Goal: Transaction & Acquisition: Purchase product/service

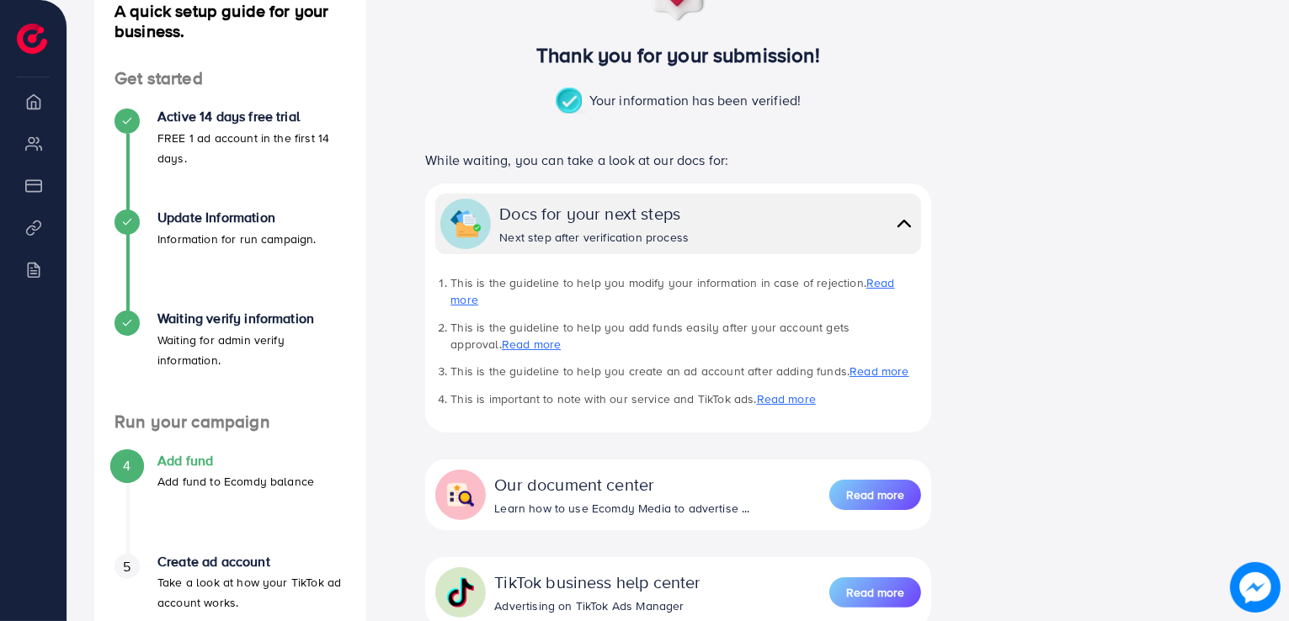
scroll to position [343, 0]
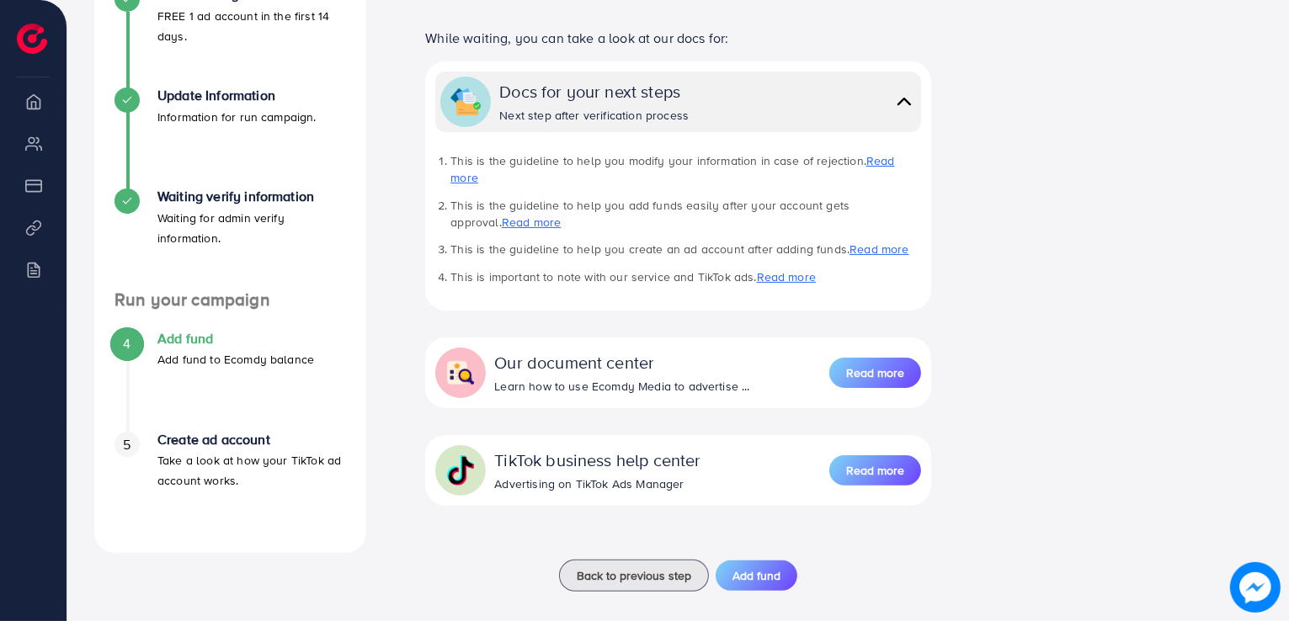
click at [190, 338] on h4 "Add fund" at bounding box center [235, 339] width 157 height 16
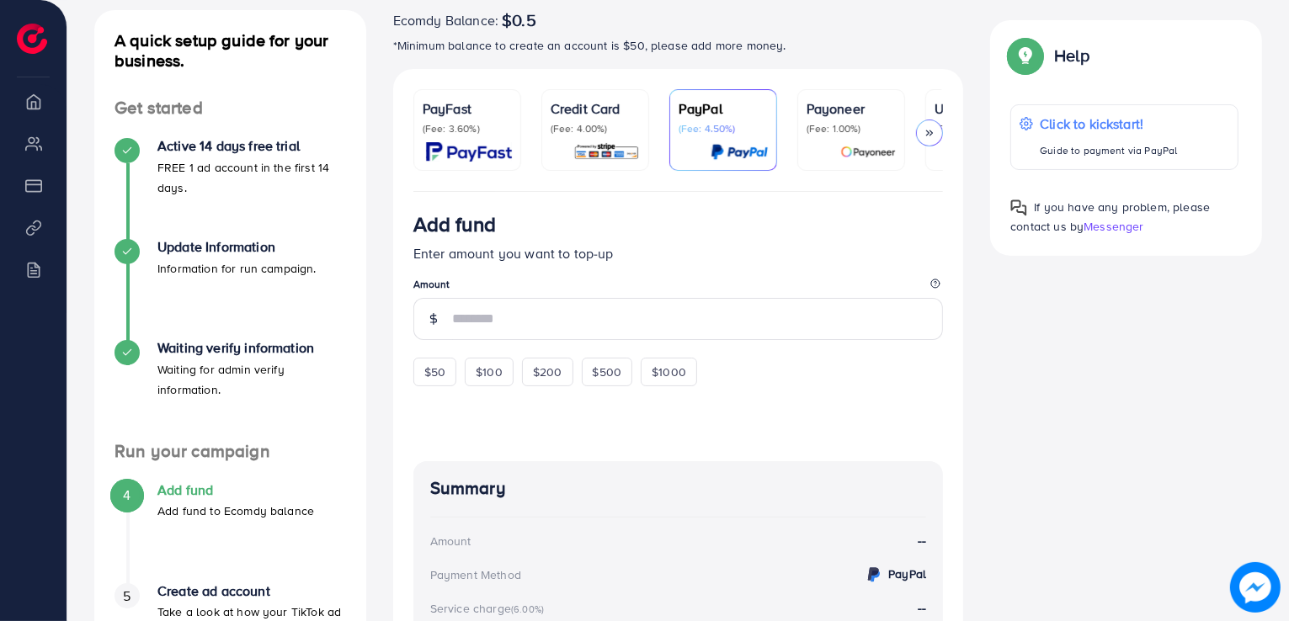
scroll to position [212, 0]
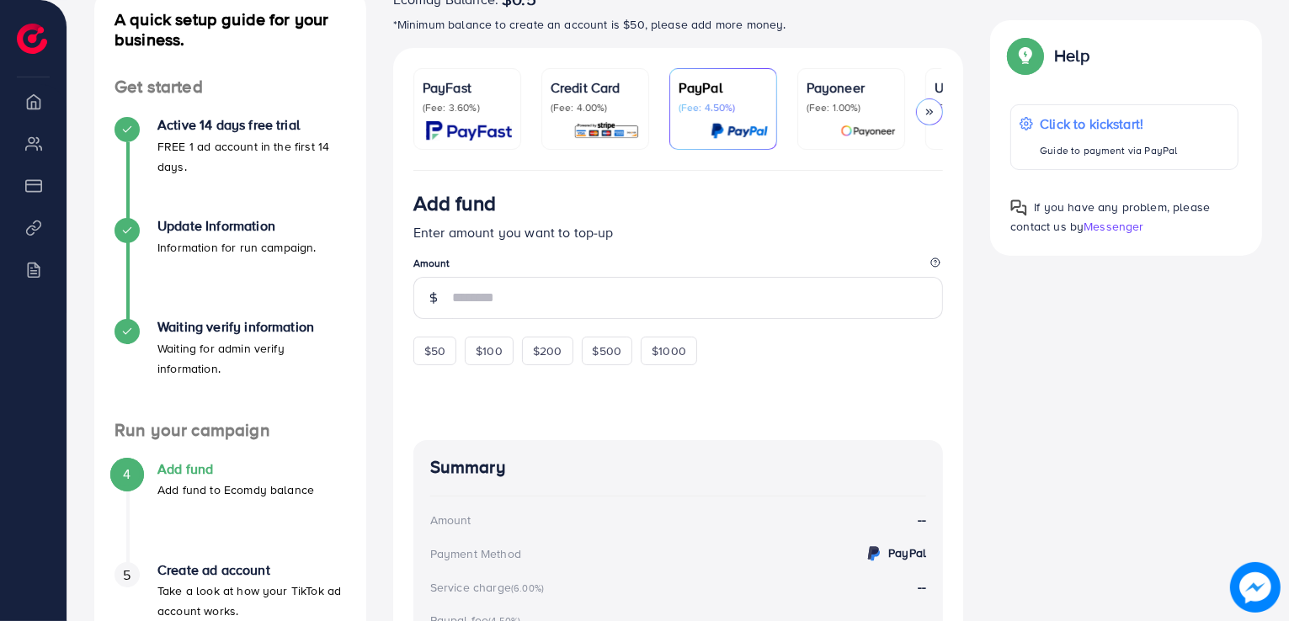
click at [498, 123] on img at bounding box center [469, 130] width 86 height 19
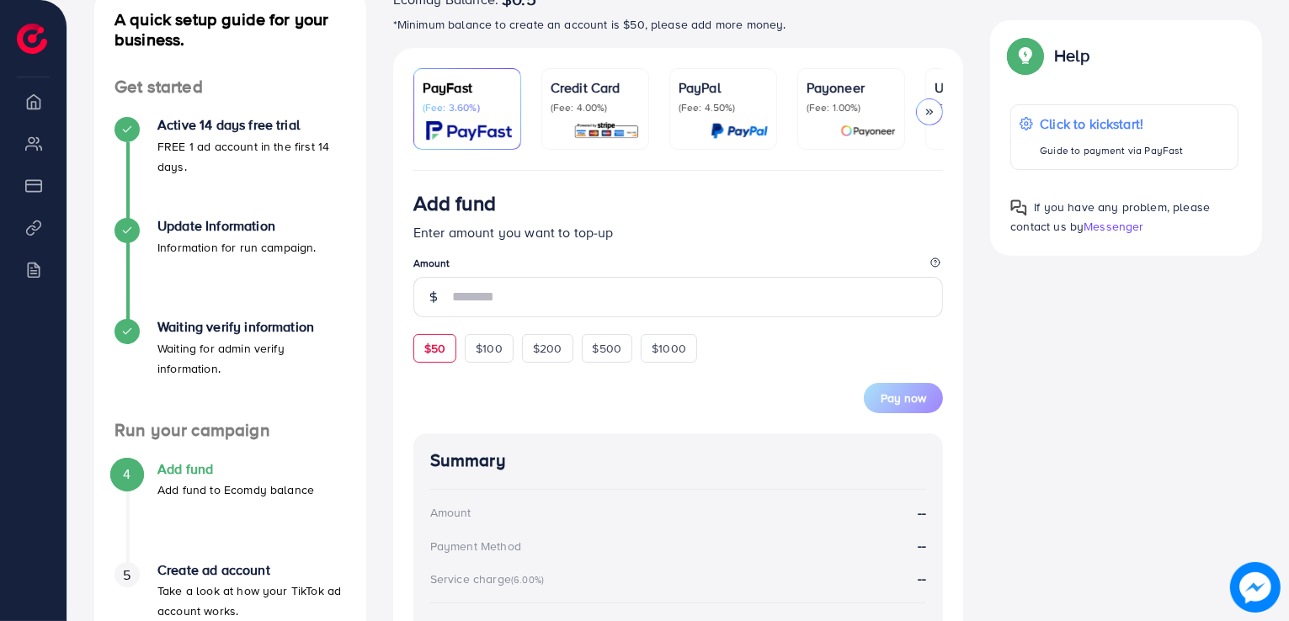
click at [444, 348] on span "$50" at bounding box center [434, 348] width 21 height 17
type input "**"
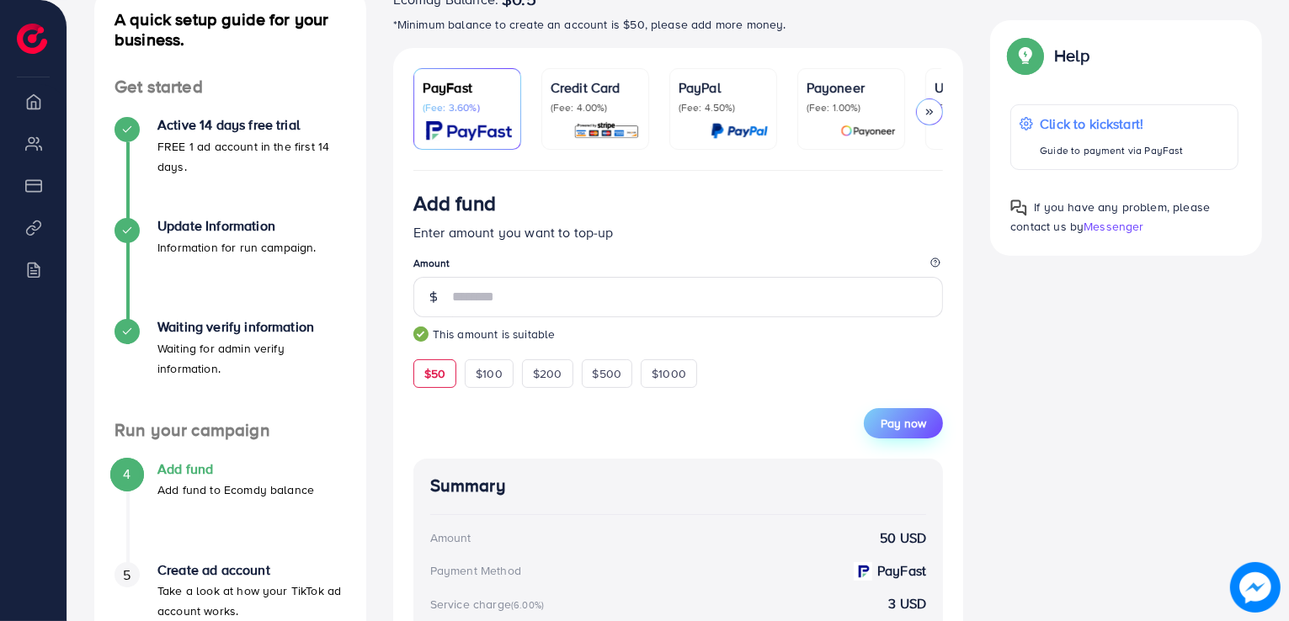
click at [900, 430] on span "Pay now" at bounding box center [903, 423] width 45 height 17
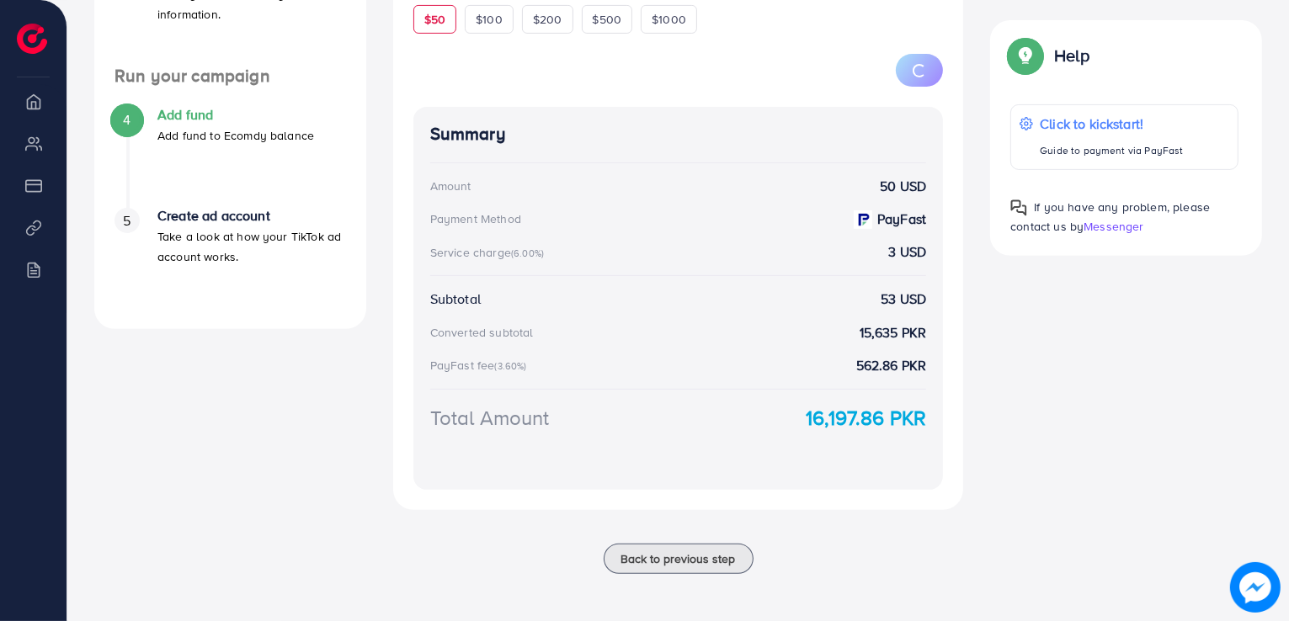
scroll to position [569, 0]
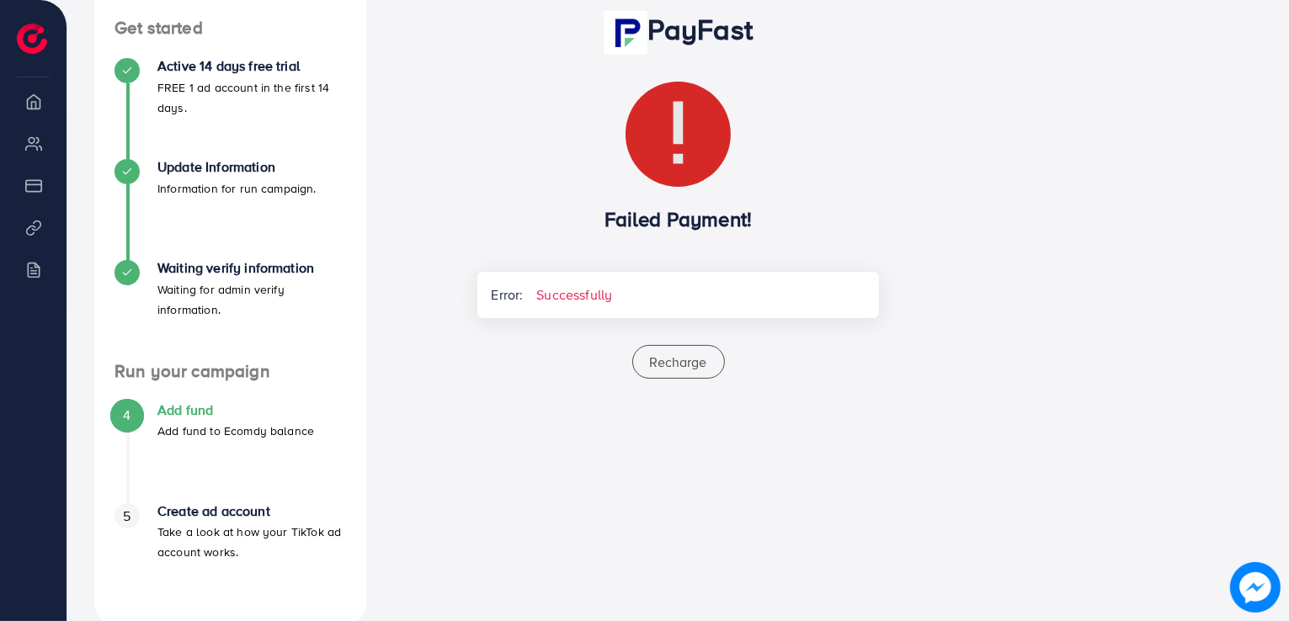
scroll to position [300, 0]
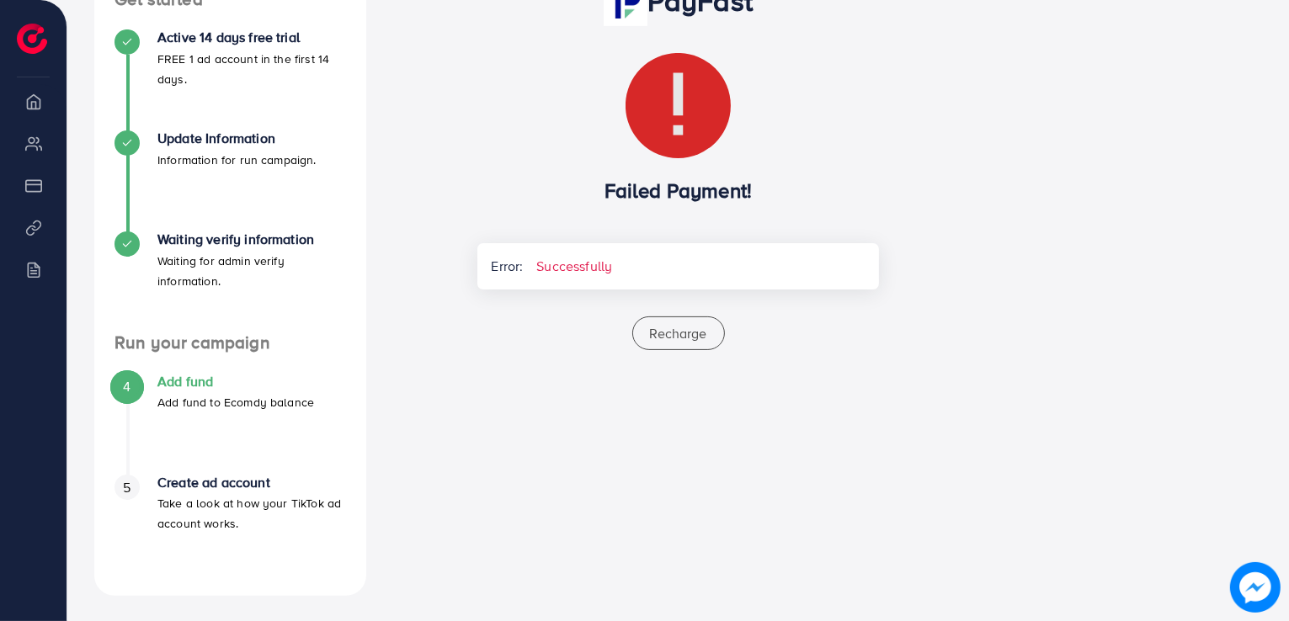
click at [674, 196] on h3 "Failed Payment!" at bounding box center [677, 190] width 401 height 24
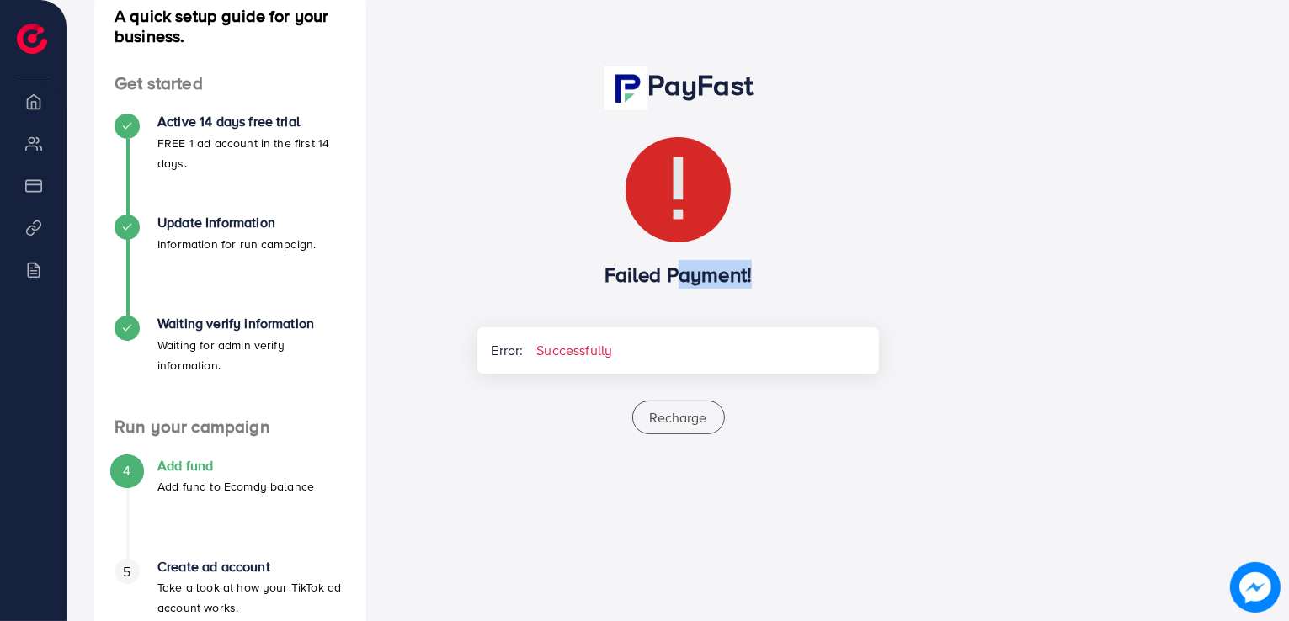
scroll to position [214, 0]
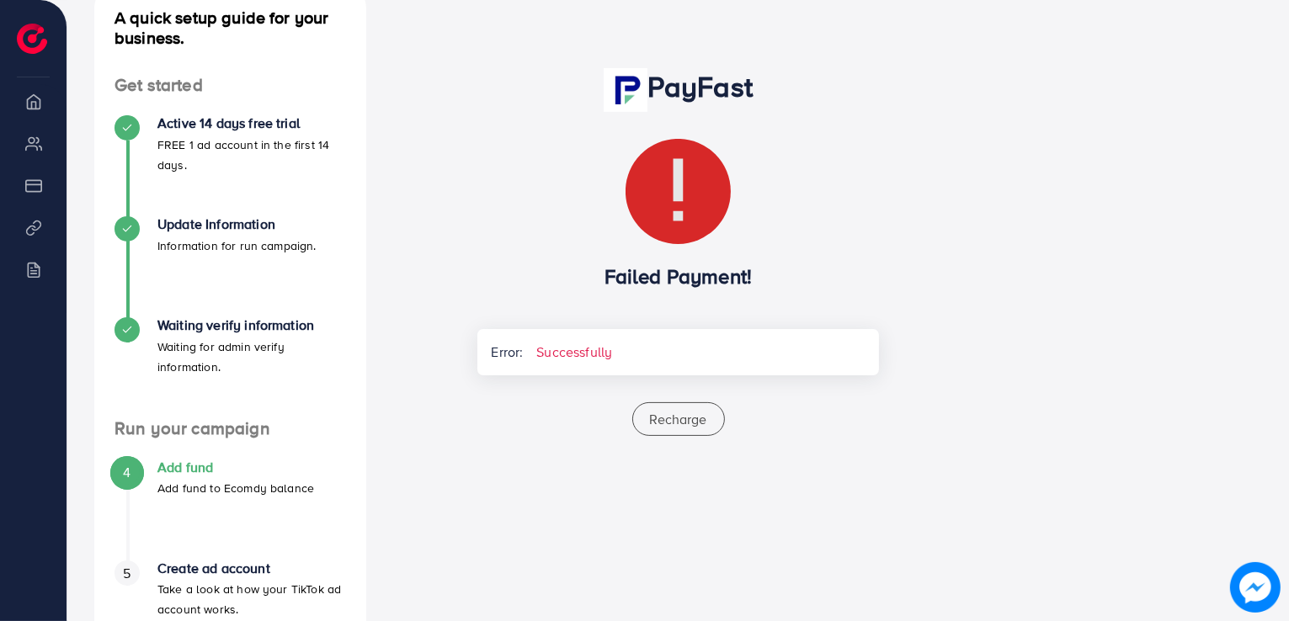
click at [679, 82] on h1 "PayFast" at bounding box center [677, 90] width 401 height 44
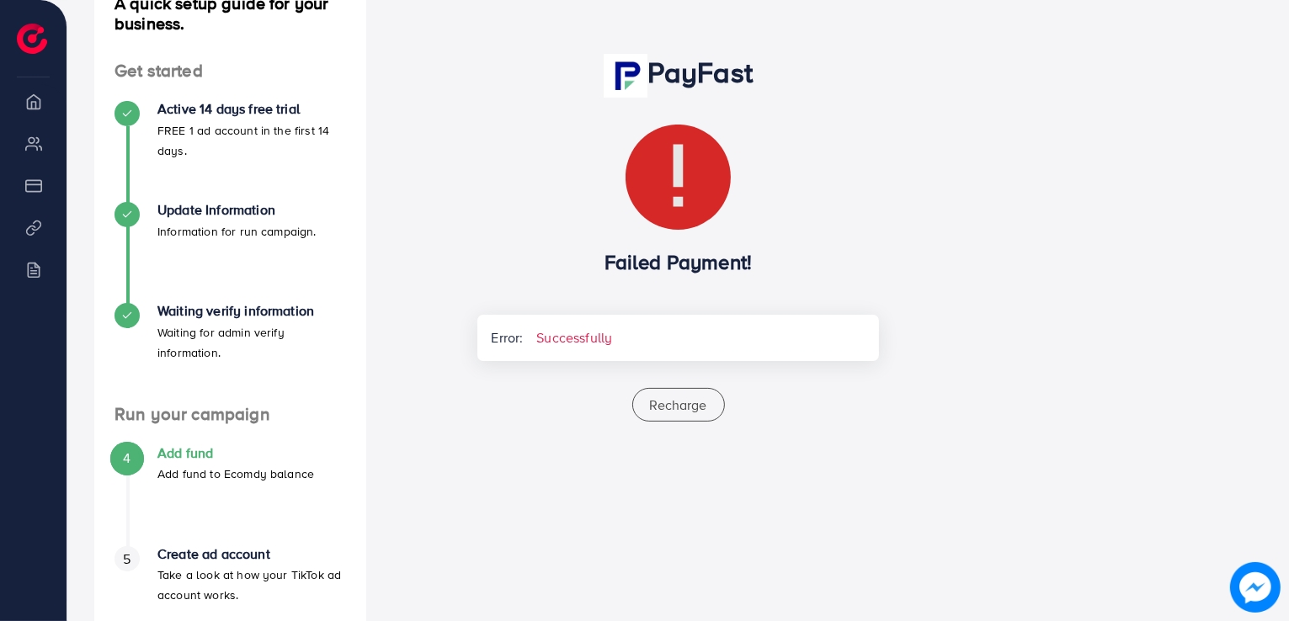
scroll to position [227, 0]
click at [673, 73] on h1 "PayFast" at bounding box center [677, 77] width 401 height 44
click at [718, 87] on h1 "PayFast" at bounding box center [677, 77] width 401 height 44
click at [655, 78] on h1 "PayFast" at bounding box center [677, 77] width 401 height 44
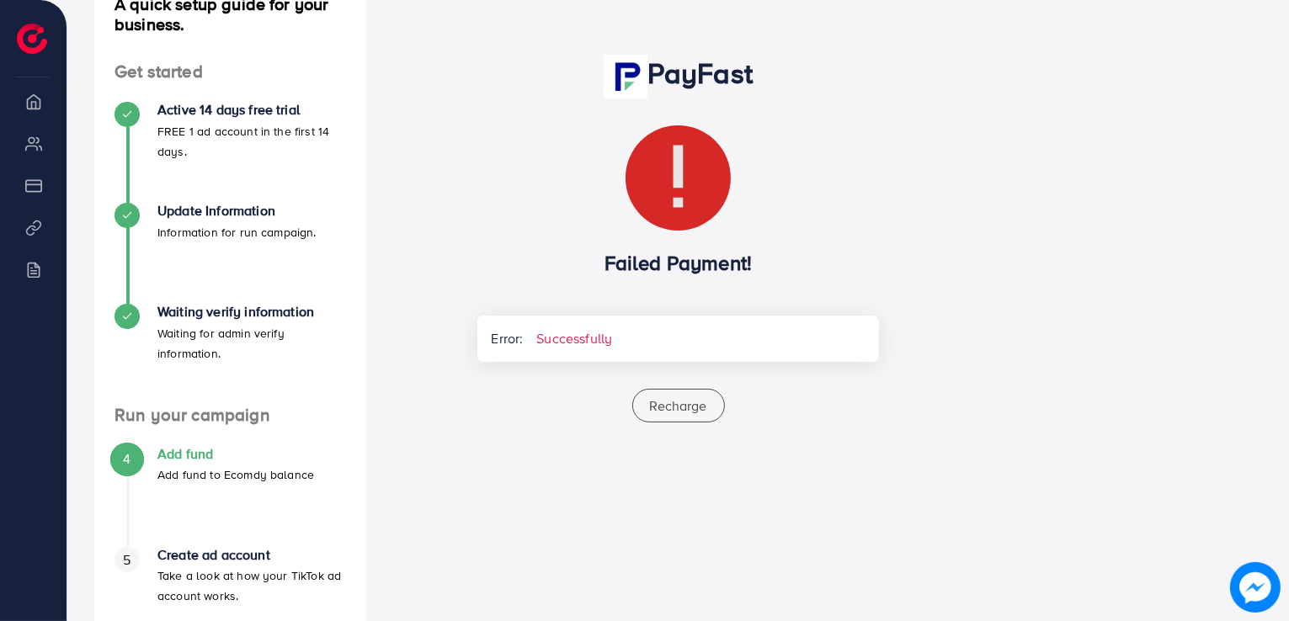
click at [655, 78] on h1 "PayFast" at bounding box center [677, 77] width 401 height 44
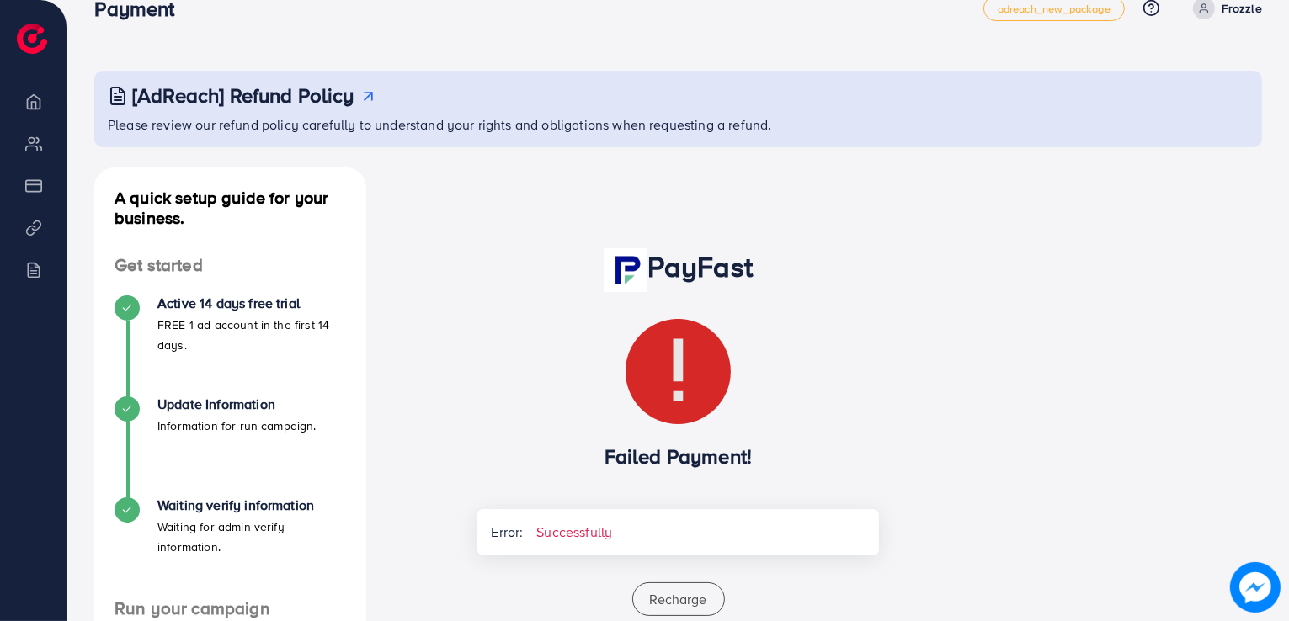
scroll to position [0, 0]
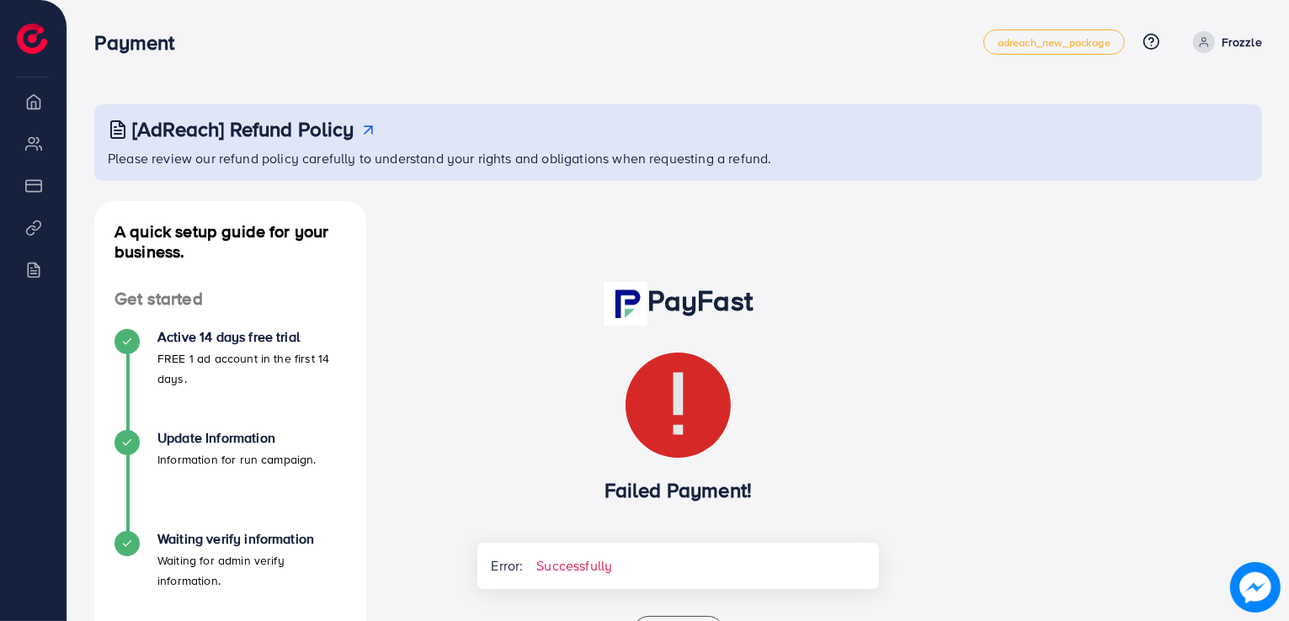
click at [146, 46] on h3 "Payment" at bounding box center [140, 42] width 93 height 24
click at [684, 298] on h1 "PayFast" at bounding box center [677, 304] width 401 height 44
click at [734, 304] on h1 "PayFast" at bounding box center [677, 304] width 401 height 44
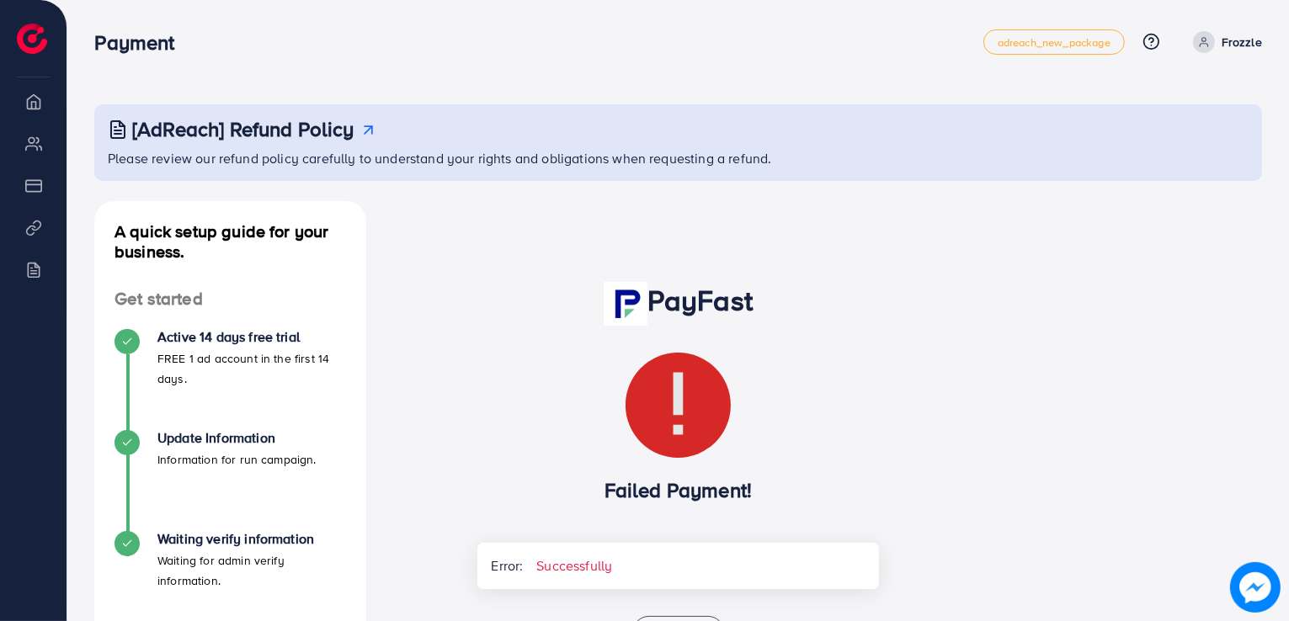
click at [734, 304] on h1 "PayFast" at bounding box center [677, 304] width 401 height 44
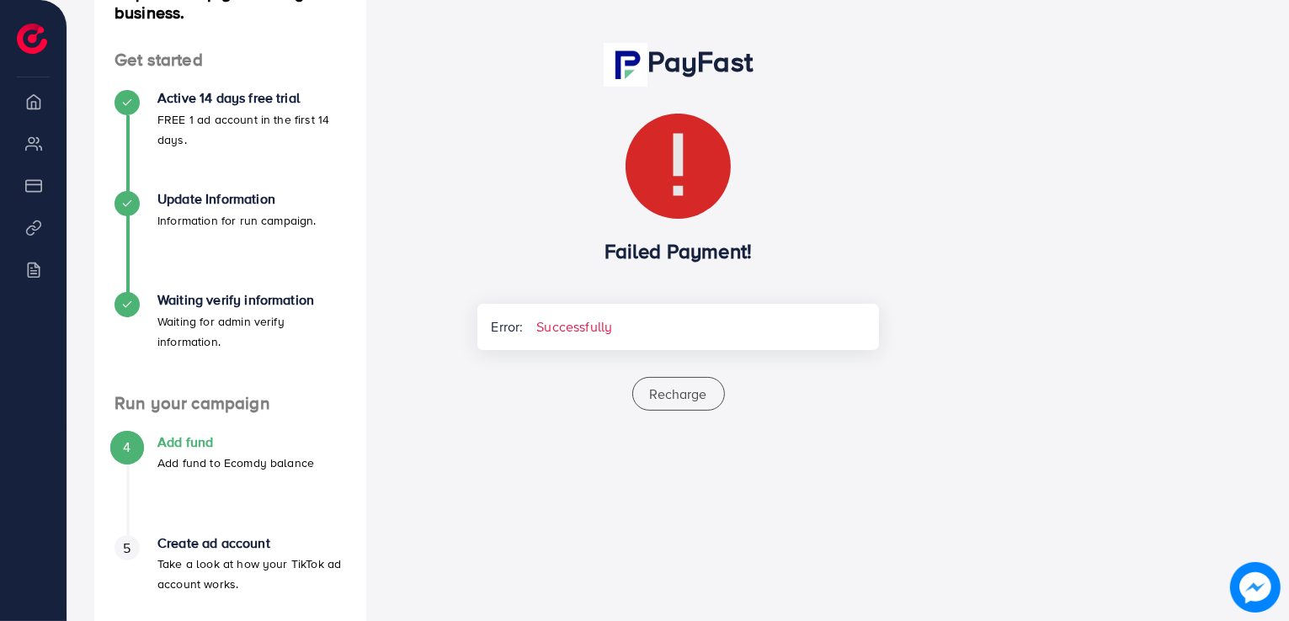
scroll to position [301, 0]
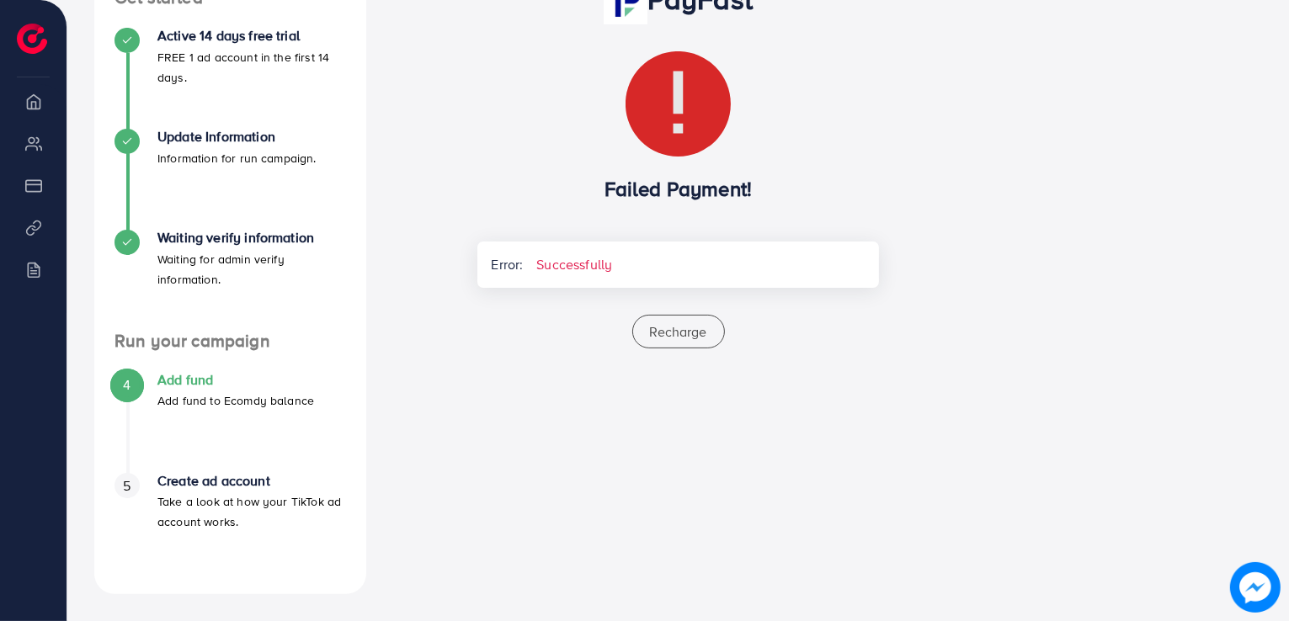
click at [157, 372] on h4 "Add fund" at bounding box center [235, 380] width 157 height 16
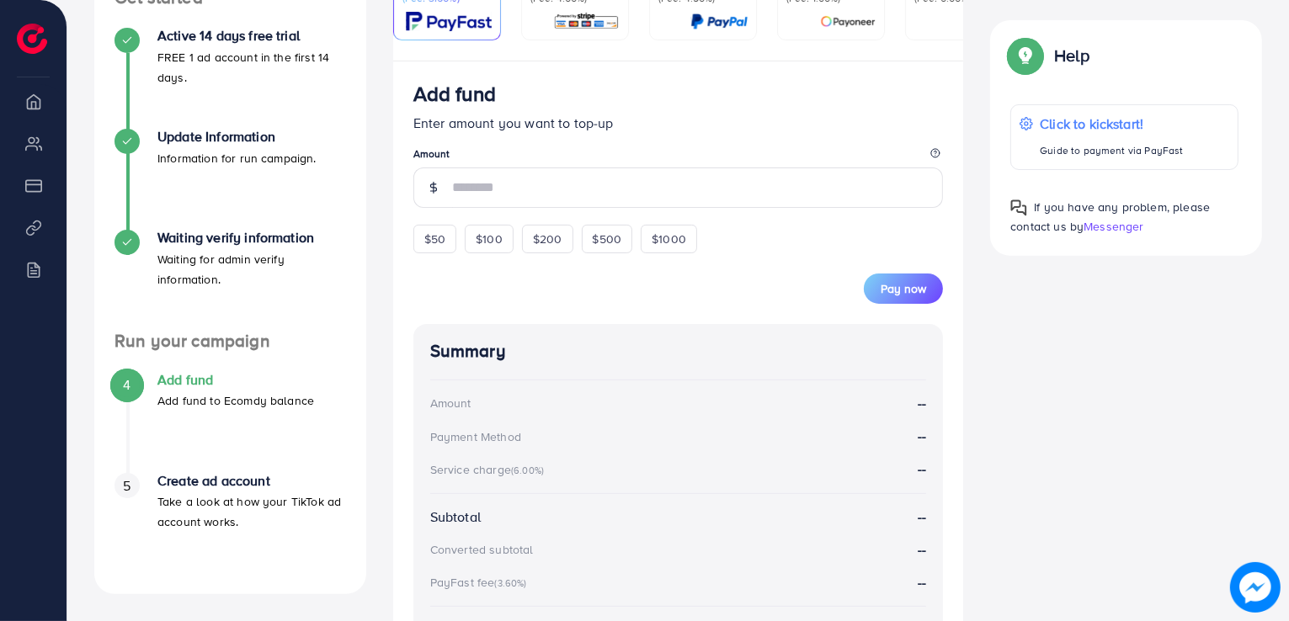
click at [686, 61] on ul "PayFast (Fee: 3.60%) Credit Card (Fee: 4.00%) PayPal (Fee: 4.50%) Payoneer (Fee…" at bounding box center [678, 10] width 571 height 103
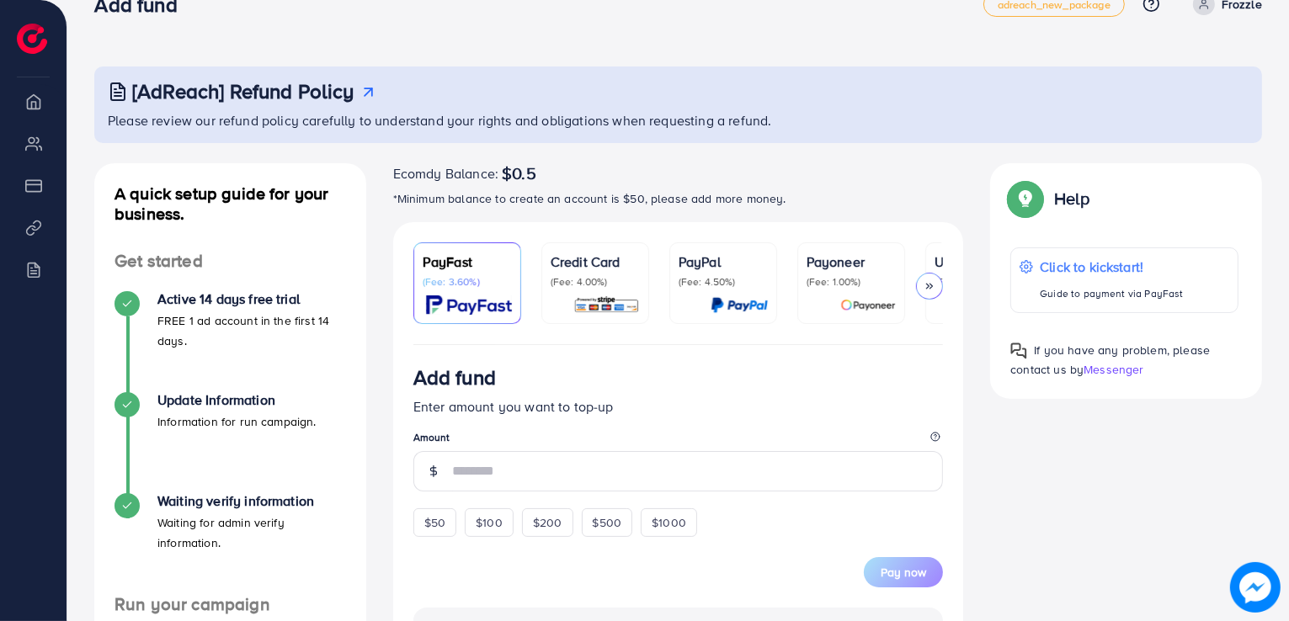
scroll to position [36, 0]
click at [488, 321] on link "PayFast (Fee: 3.60%)" at bounding box center [467, 285] width 108 height 82
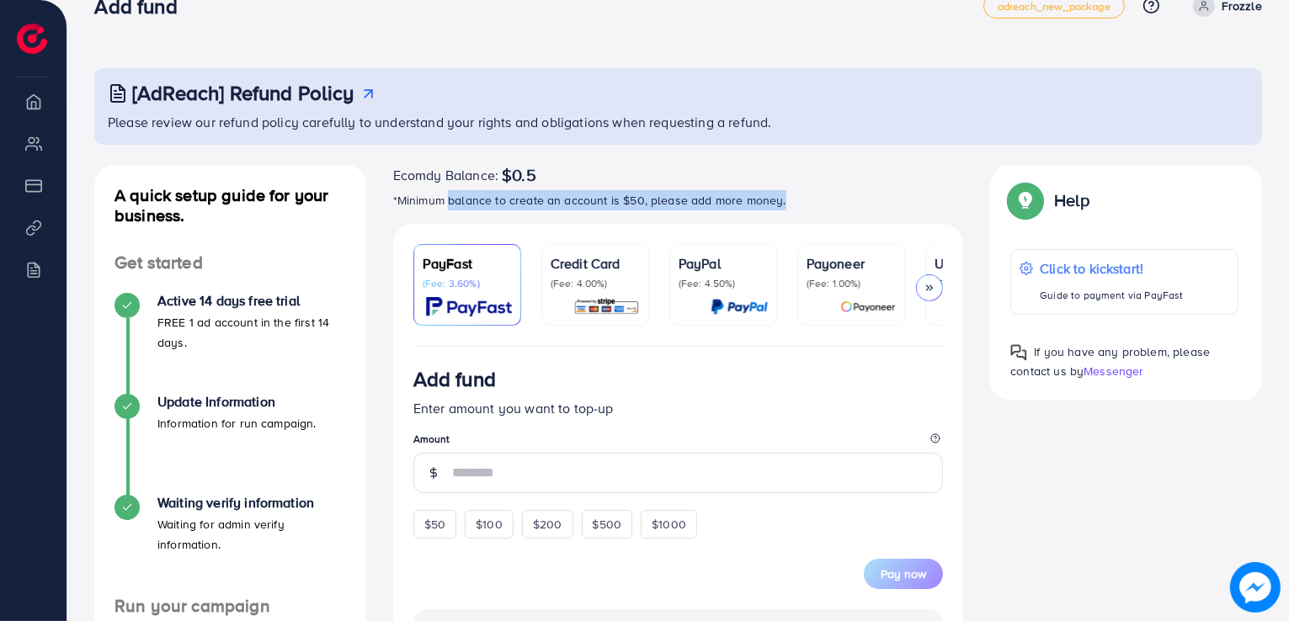
drag, startPoint x: 448, startPoint y: 200, endPoint x: 795, endPoint y: 188, distance: 347.0
click at [795, 188] on div "Ecomdy Balance: $0.5 *Minimum balance to create an account is $50, please add m…" at bounding box center [678, 187] width 571 height 45
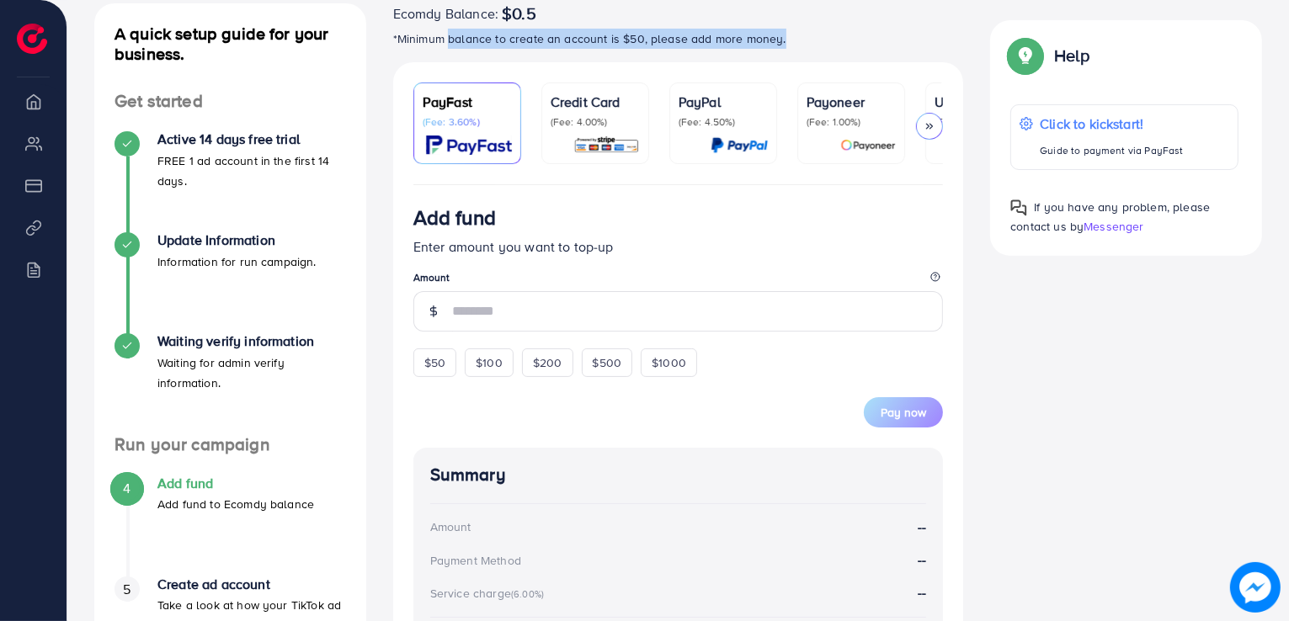
scroll to position [120, 0]
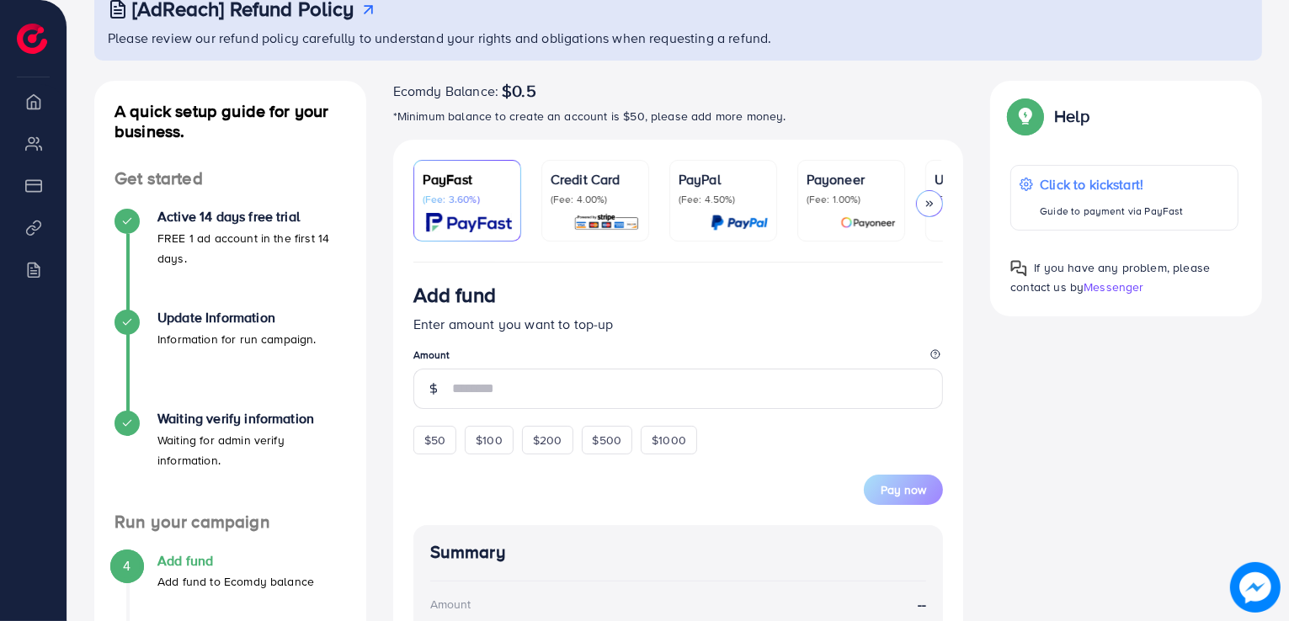
click at [434, 439] on span "$50" at bounding box center [434, 440] width 21 height 17
type input "**"
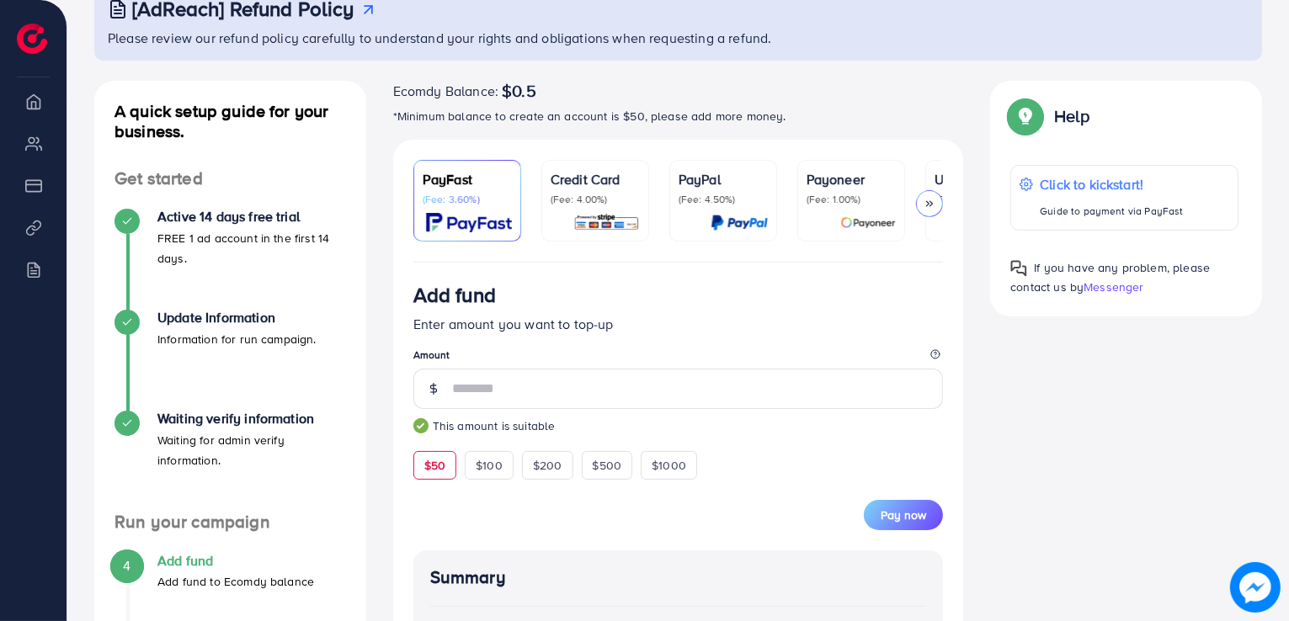
click at [943, 539] on div "Add fund Enter amount you want to top-up Amount ** This amount is suitable $50 …" at bounding box center [678, 608] width 571 height 691
click at [929, 523] on button "Pay now" at bounding box center [903, 515] width 79 height 30
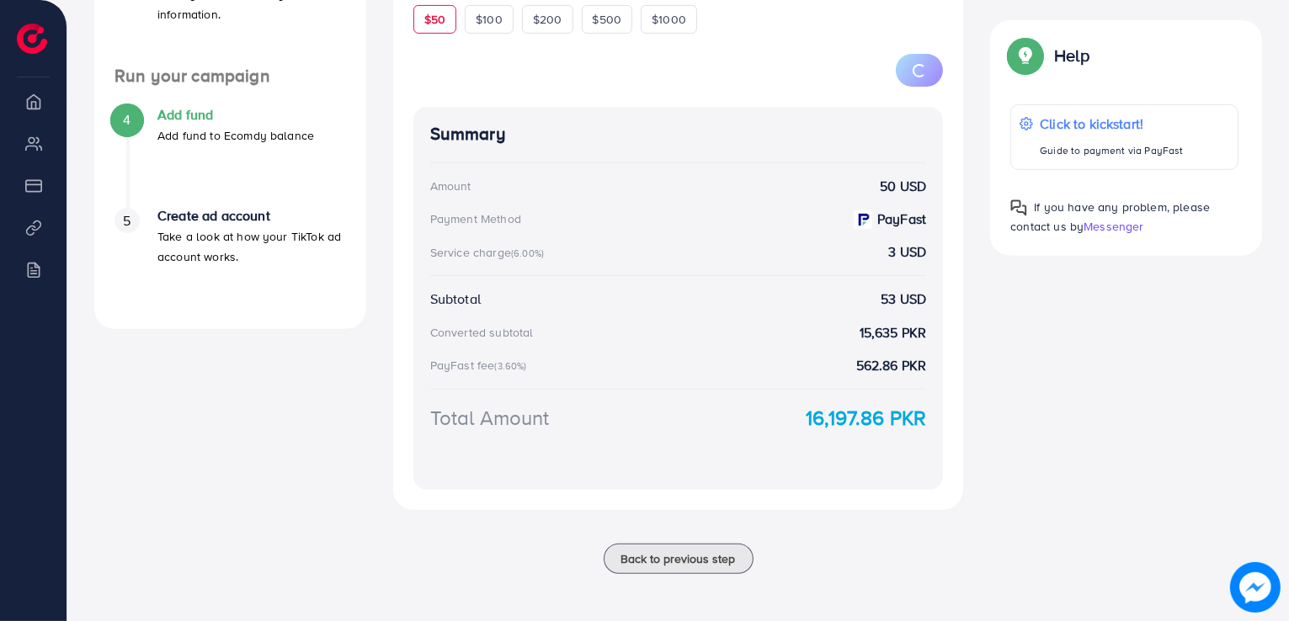
scroll to position [485, 0]
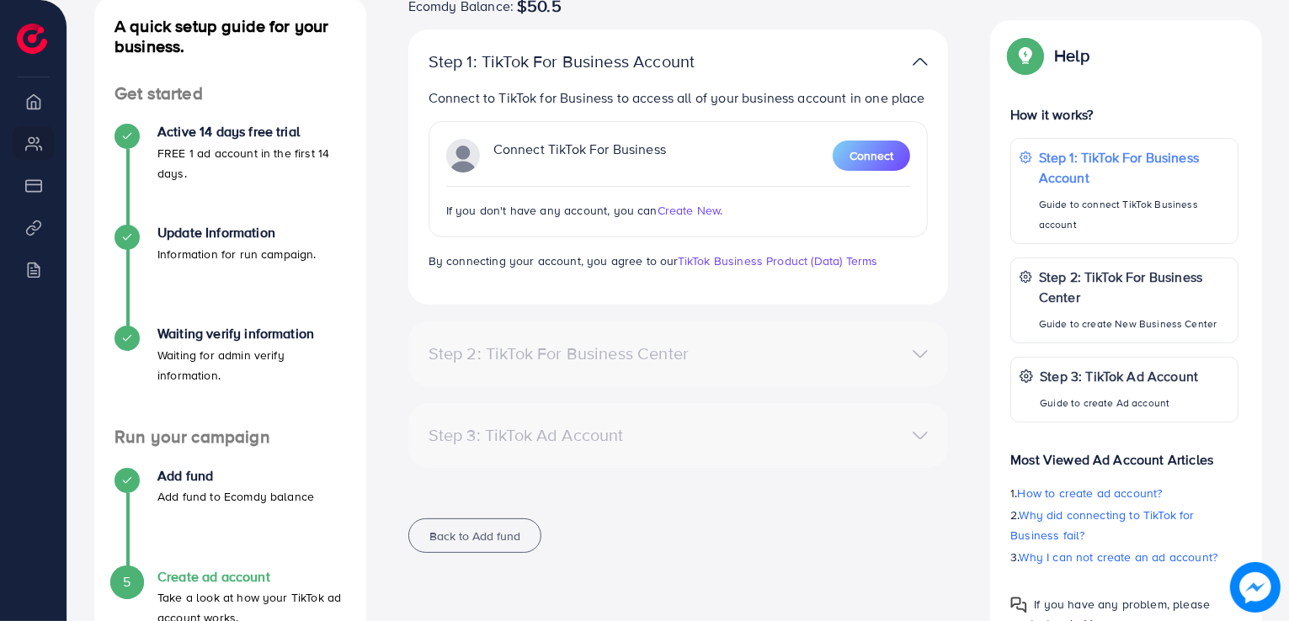
scroll to position [133, 0]
